Goal: Task Accomplishment & Management: Manage account settings

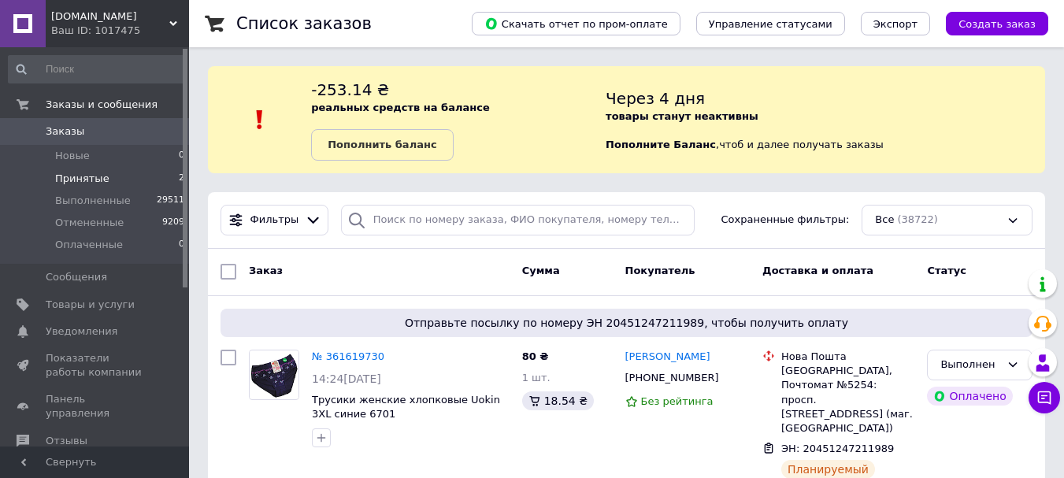
click at [73, 181] on span "Принятые" at bounding box center [82, 179] width 54 height 14
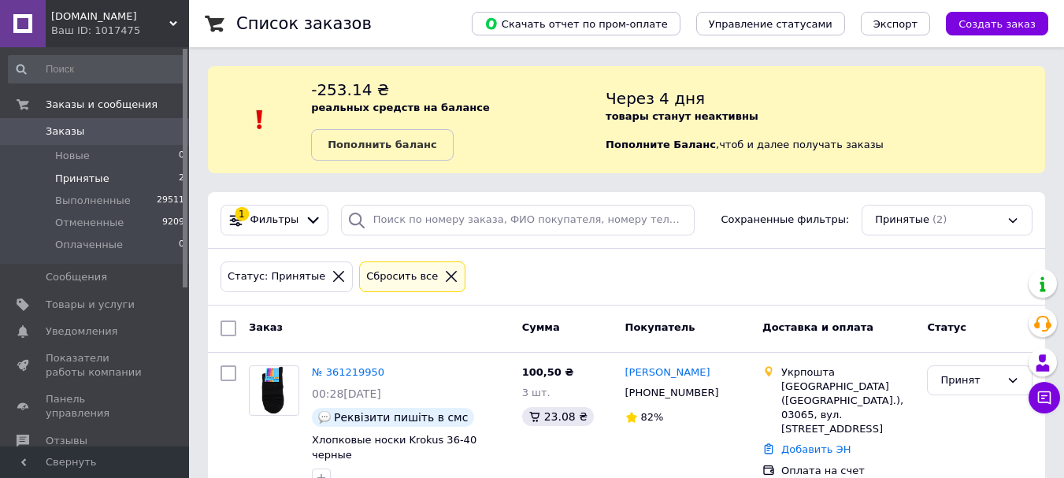
drag, startPoint x: 760, startPoint y: 509, endPoint x: 579, endPoint y: 498, distance: 181.4
click at [55, 159] on span "Новые" at bounding box center [72, 156] width 35 height 14
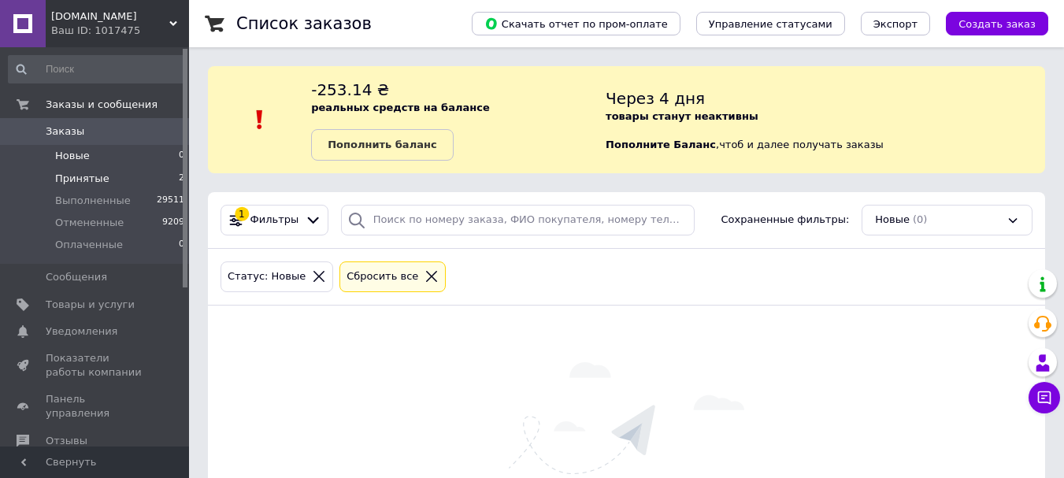
click at [72, 179] on span "Принятые" at bounding box center [82, 179] width 54 height 14
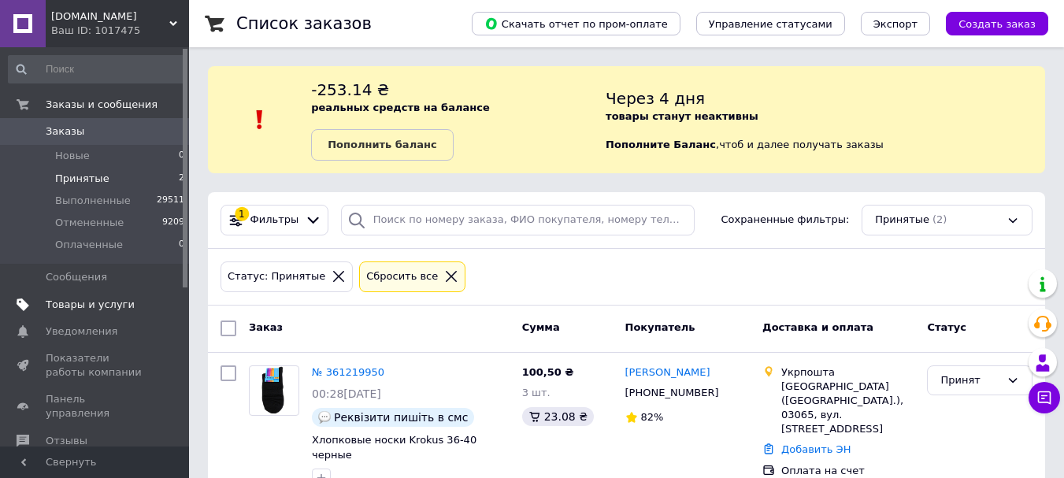
click at [80, 305] on span "Товары и услуги" at bounding box center [90, 305] width 89 height 14
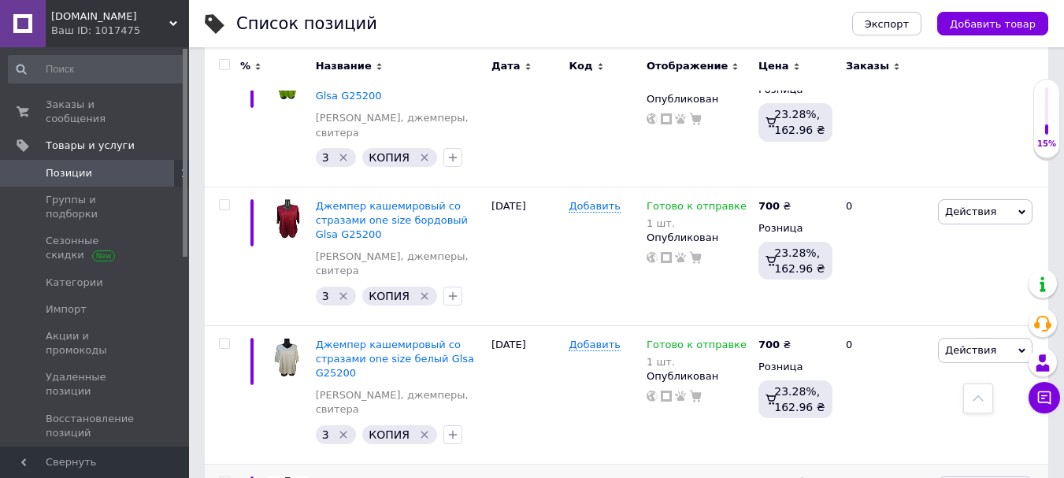
scroll to position [2230, 0]
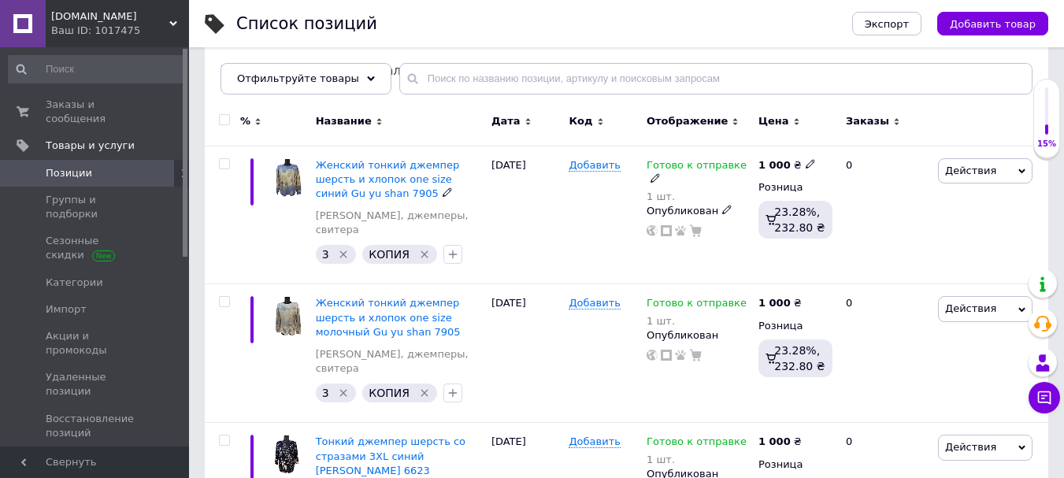
scroll to position [210, 0]
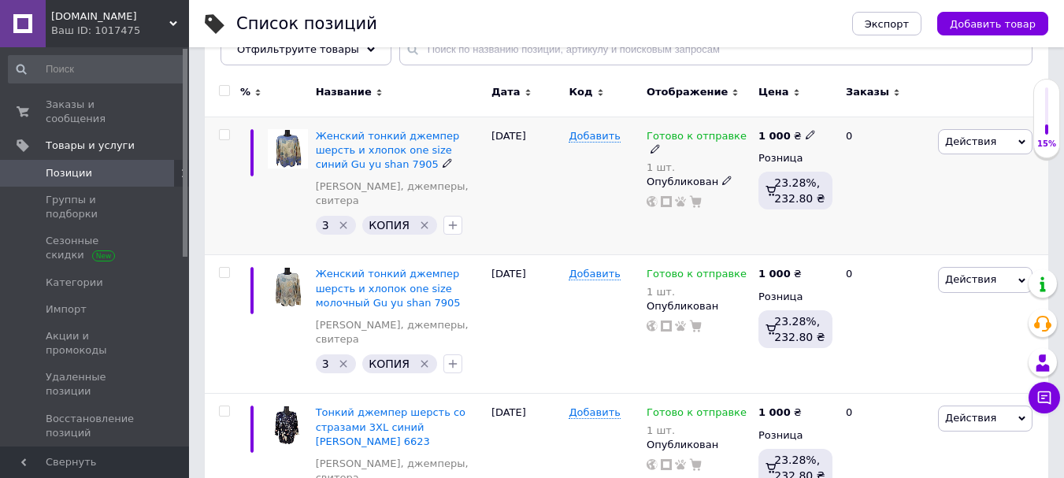
click at [954, 142] on span "Действия" at bounding box center [970, 141] width 51 height 12
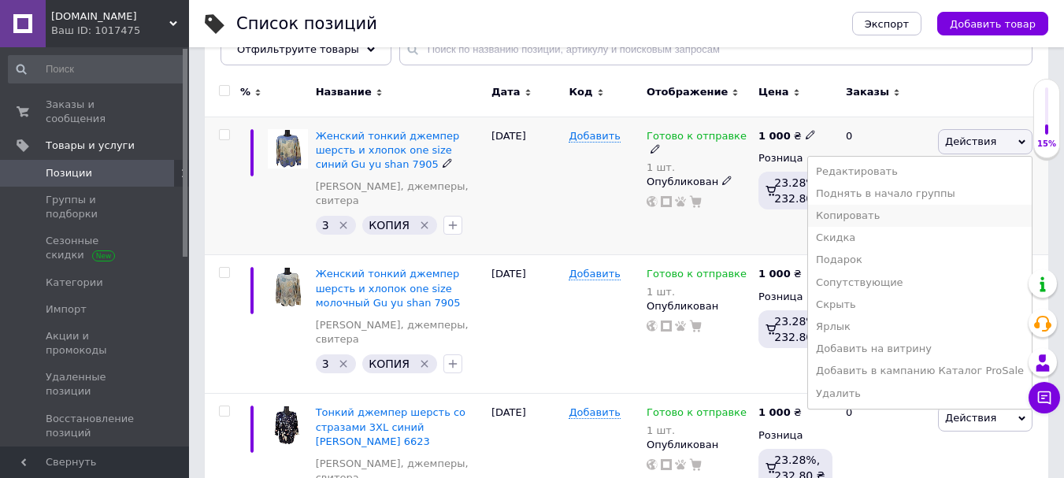
click at [899, 219] on li "Копировать" at bounding box center [920, 216] width 224 height 22
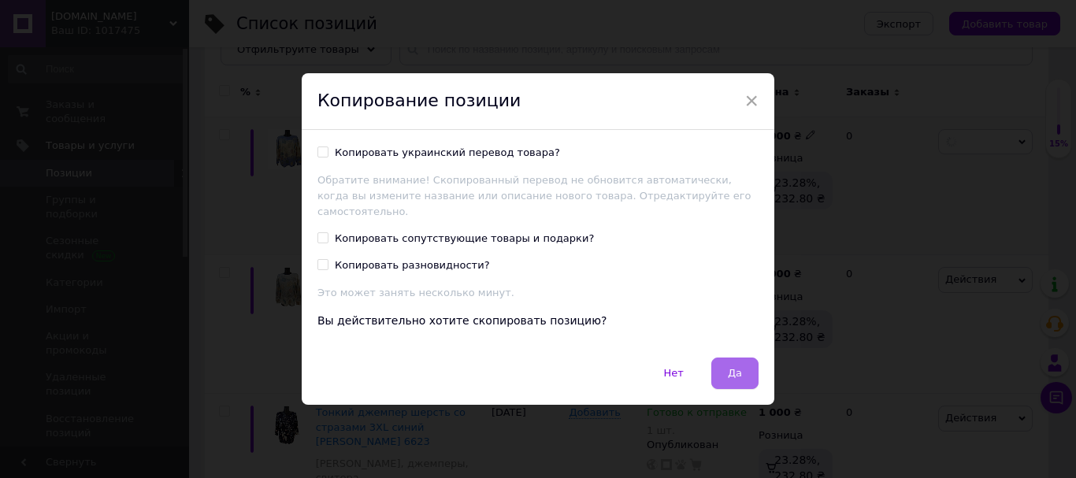
click at [741, 380] on button "Да" at bounding box center [734, 372] width 47 height 31
